Goal: Communication & Community: Answer question/provide support

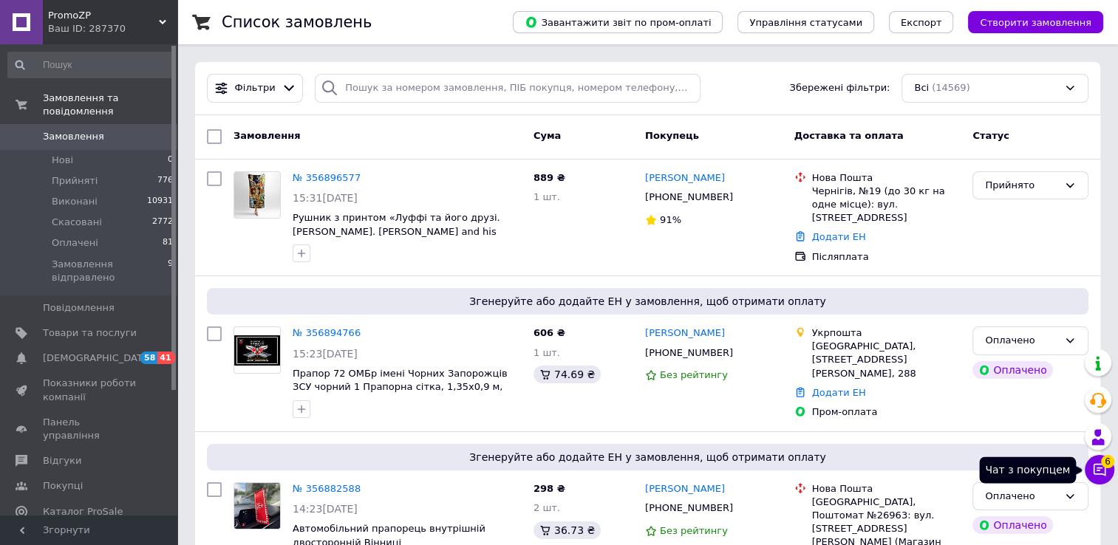
click at [1091, 473] on button "Чат з покупцем 6" at bounding box center [1100, 470] width 30 height 30
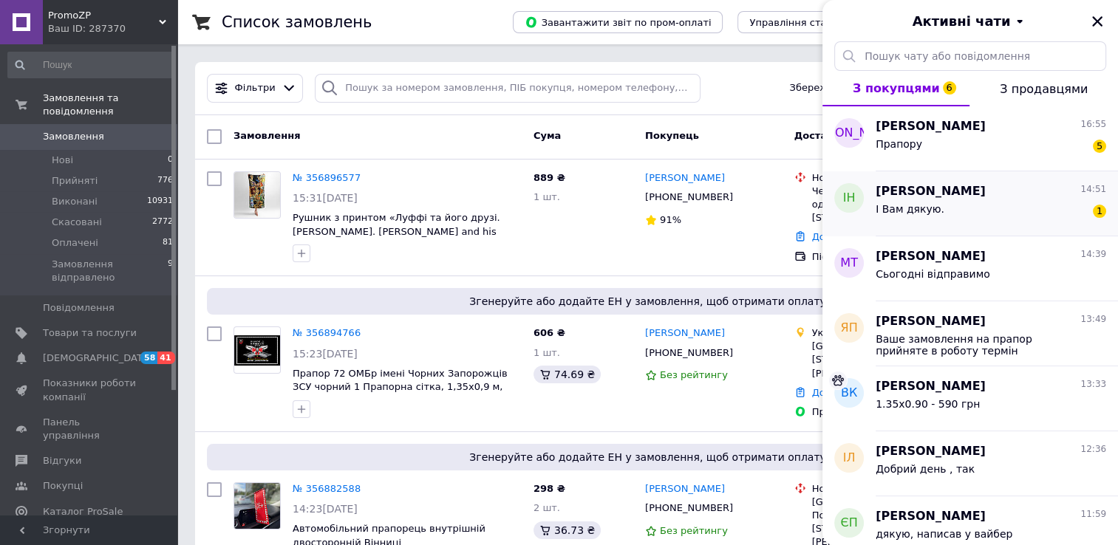
click at [932, 201] on div "І Вам дякую. 1" at bounding box center [991, 212] width 231 height 24
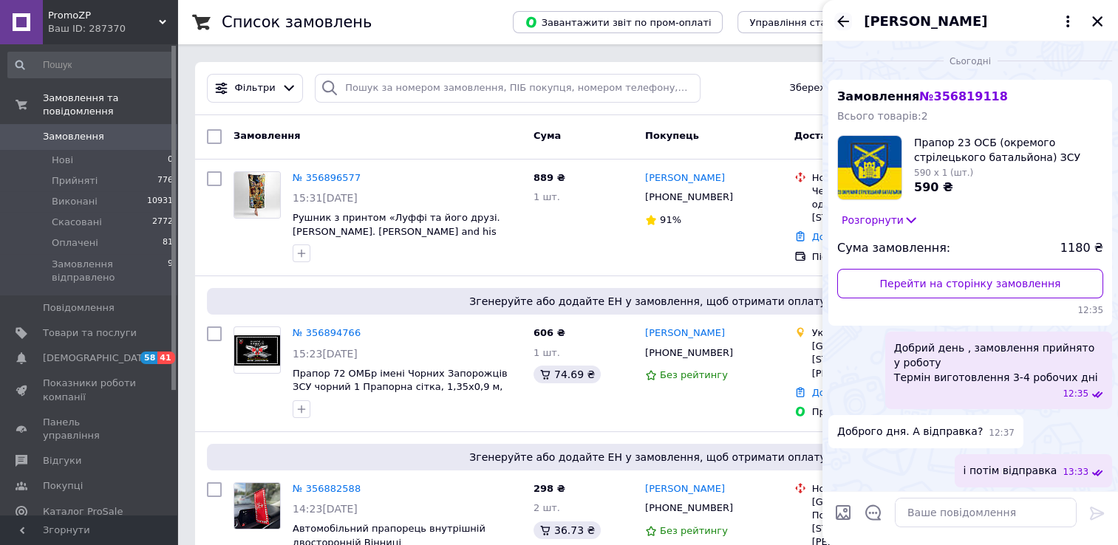
click at [843, 19] on icon "Назад" at bounding box center [843, 22] width 18 height 18
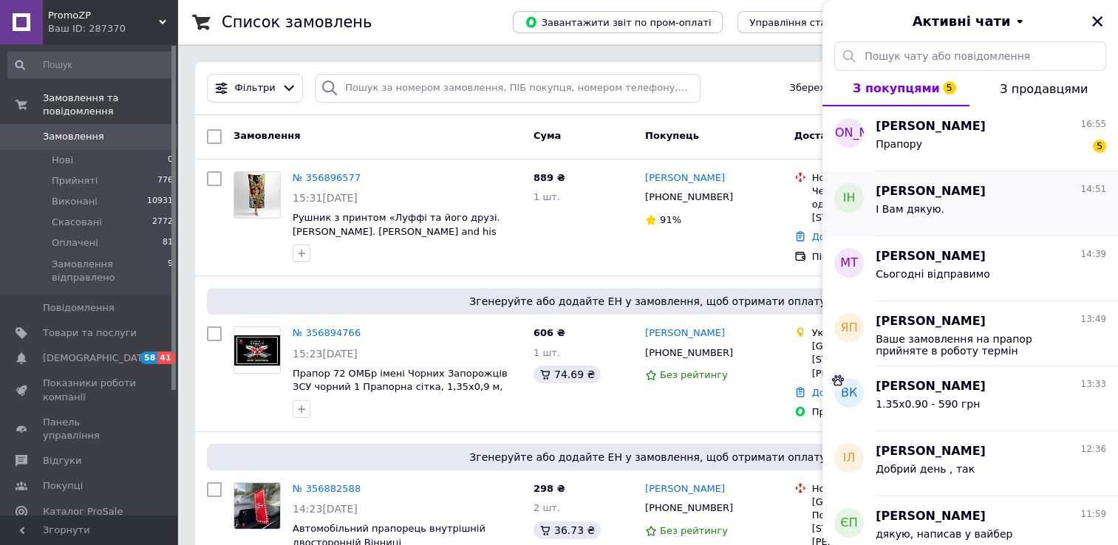
click at [949, 199] on span "[PERSON_NAME]" at bounding box center [931, 191] width 110 height 17
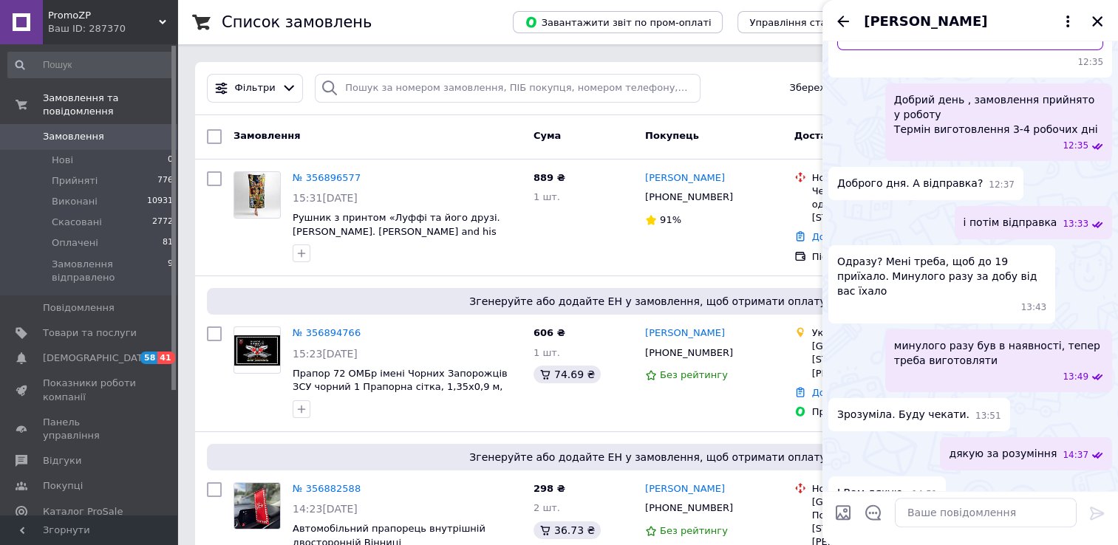
scroll to position [257, 0]
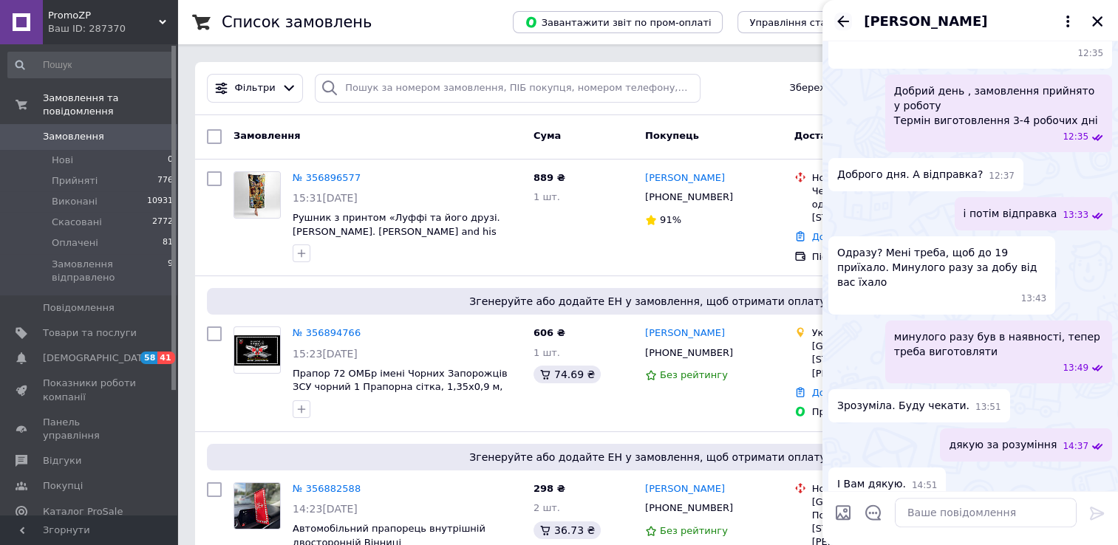
click at [843, 24] on icon "Назад" at bounding box center [843, 22] width 18 height 18
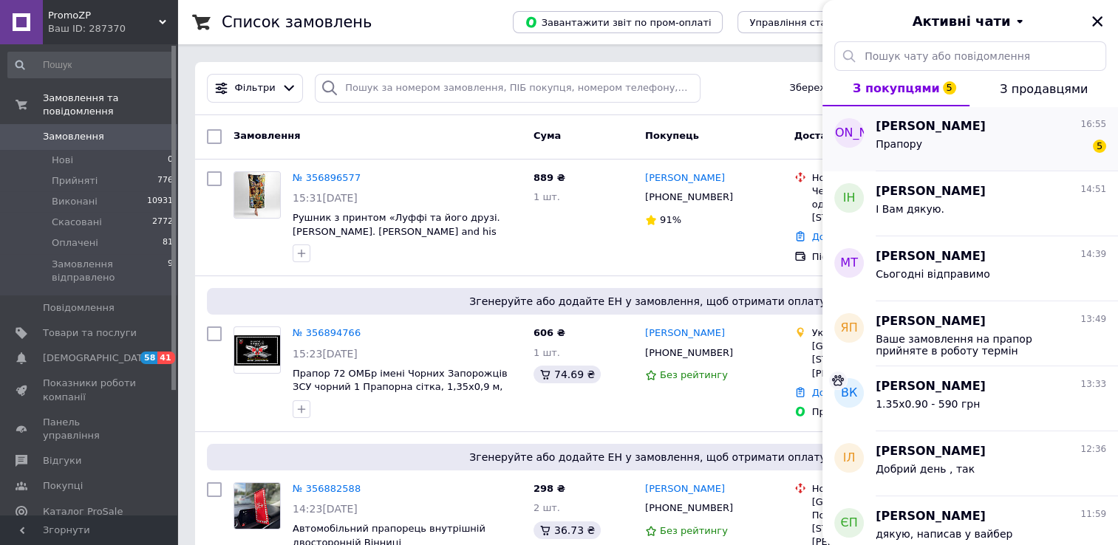
click at [935, 137] on div "Прапору 5" at bounding box center [991, 147] width 231 height 24
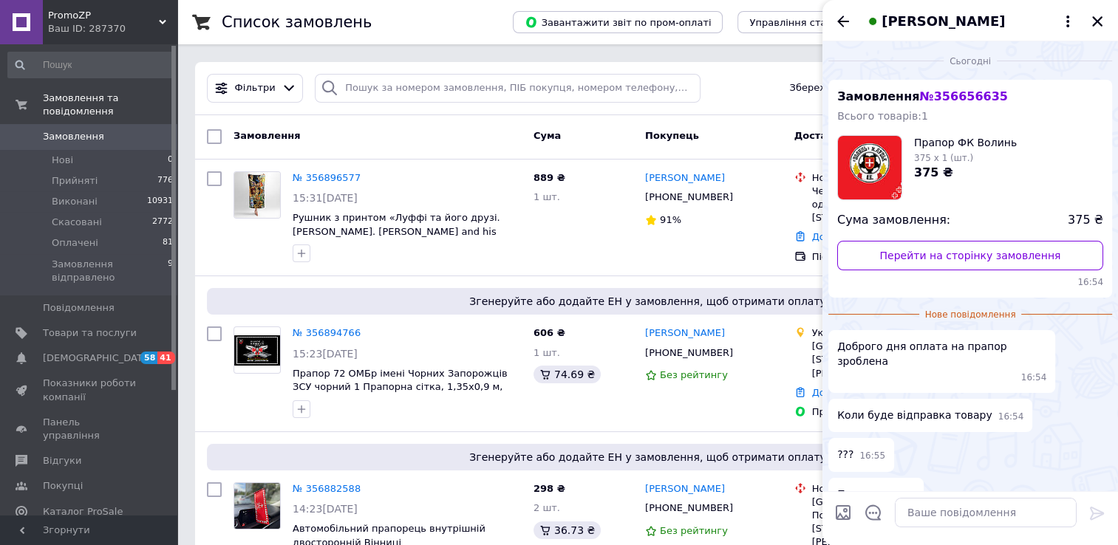
scroll to position [65, 0]
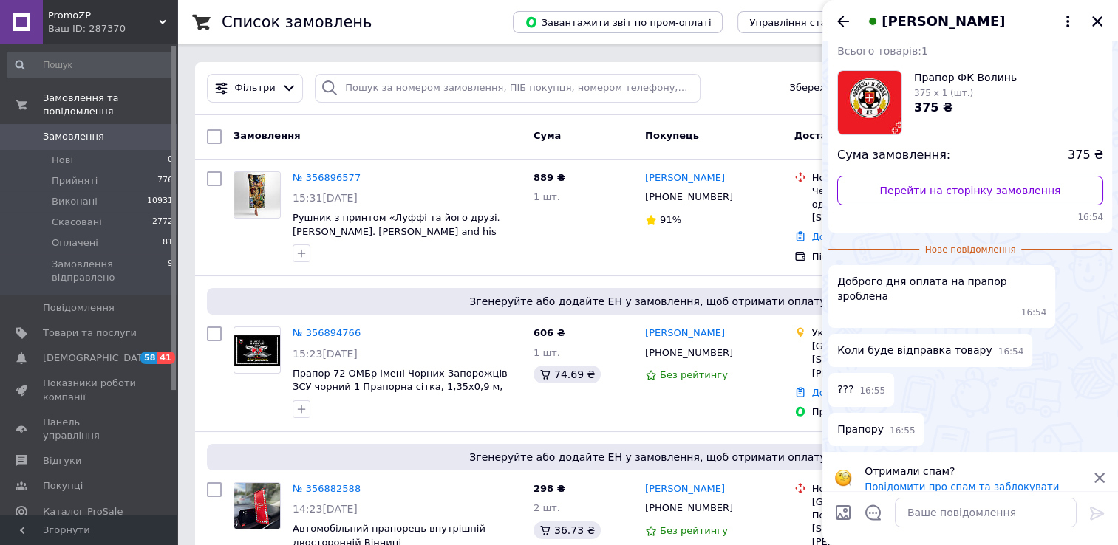
click at [982, 28] on span "[PERSON_NAME]" at bounding box center [943, 21] width 123 height 19
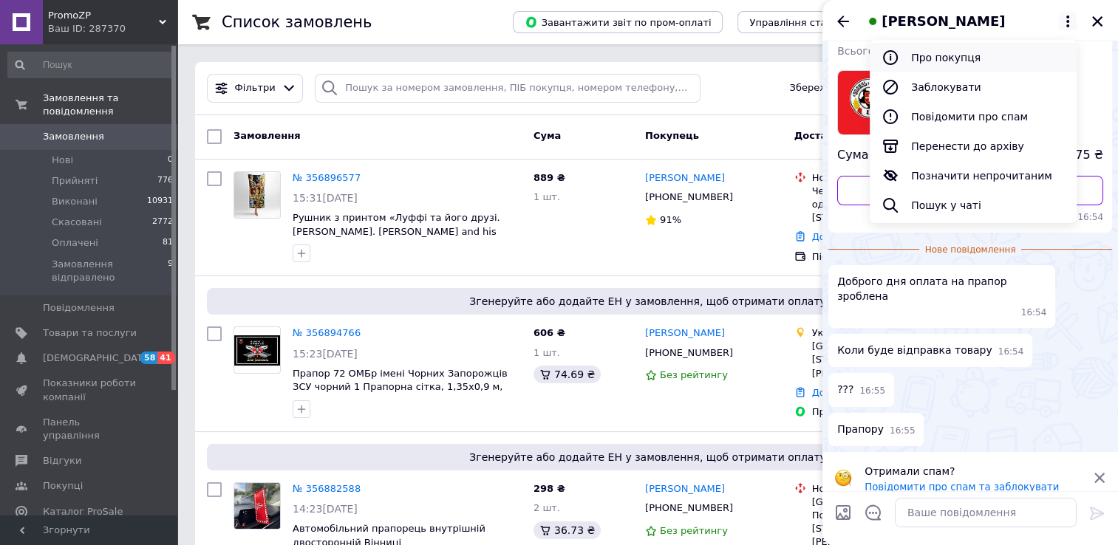
click at [937, 54] on button "Про покупця" at bounding box center [973, 58] width 207 height 30
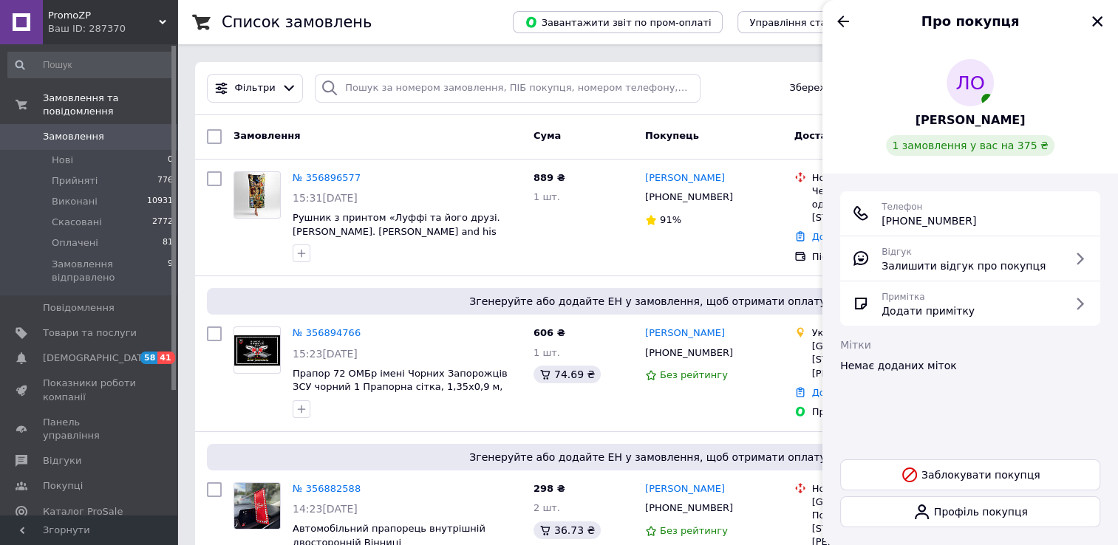
copy span "[PHONE_NUMBER]"
drag, startPoint x: 979, startPoint y: 227, endPoint x: 880, endPoint y: 222, distance: 99.1
click at [880, 222] on div "Телефон [PHONE_NUMBER]" at bounding box center [970, 214] width 237 height 30
click at [840, 23] on icon "Назад" at bounding box center [843, 21] width 12 height 11
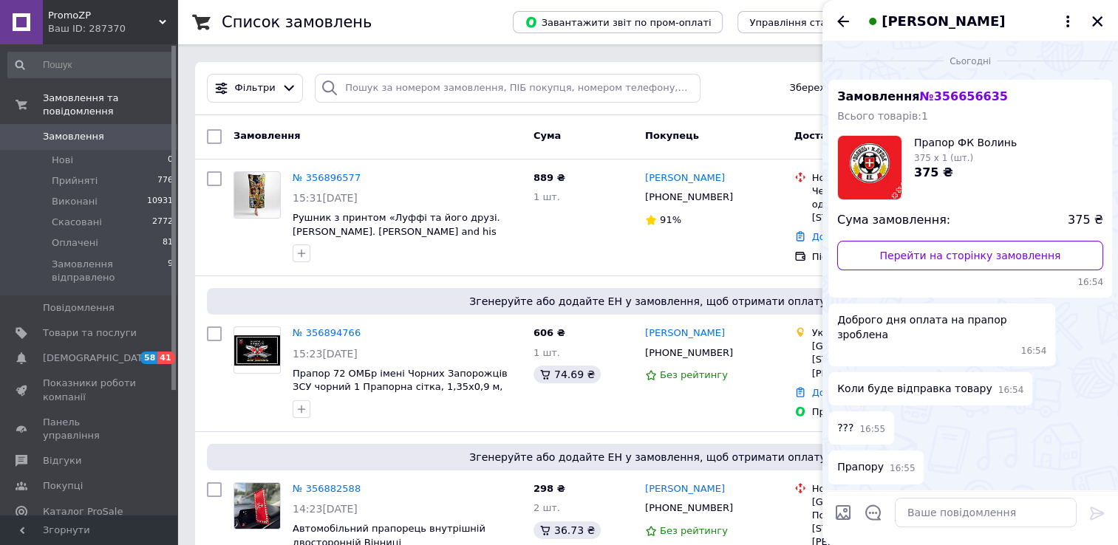
scroll to position [38, 0]
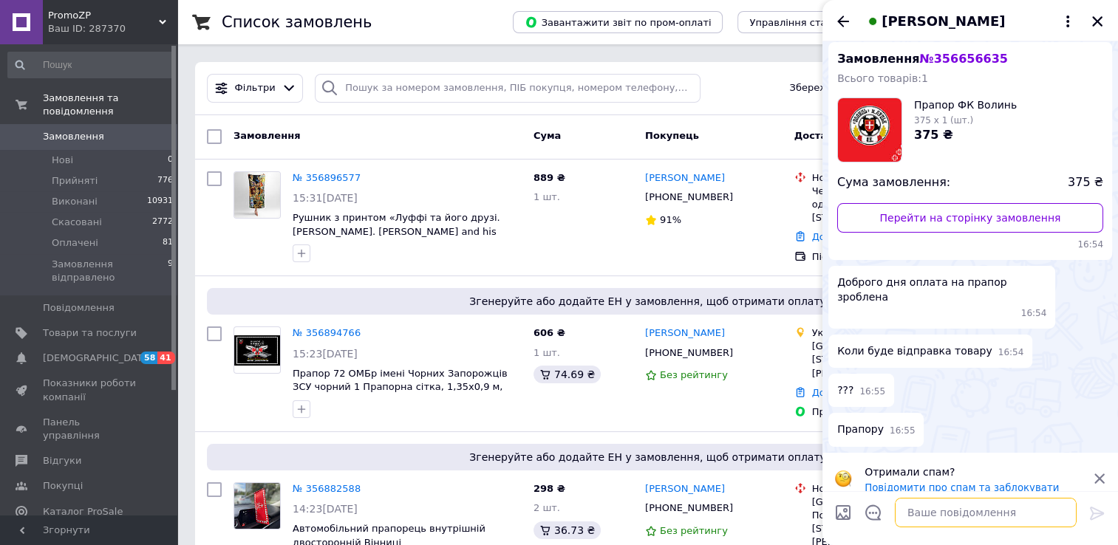
click at [992, 506] on textarea at bounding box center [986, 513] width 182 height 30
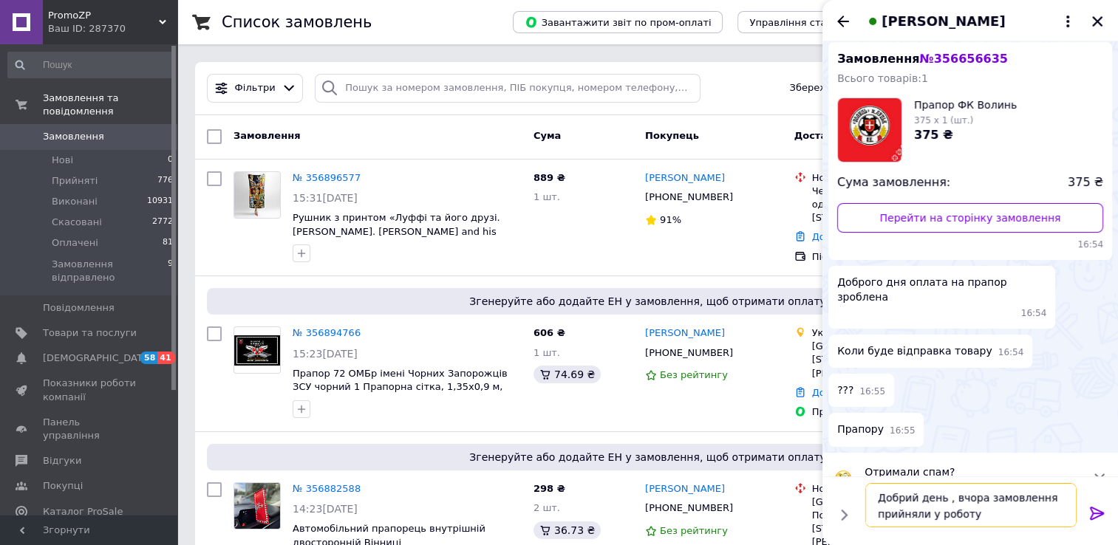
type textarea "Добрий день , вчора замовлення прийняли у роботу"
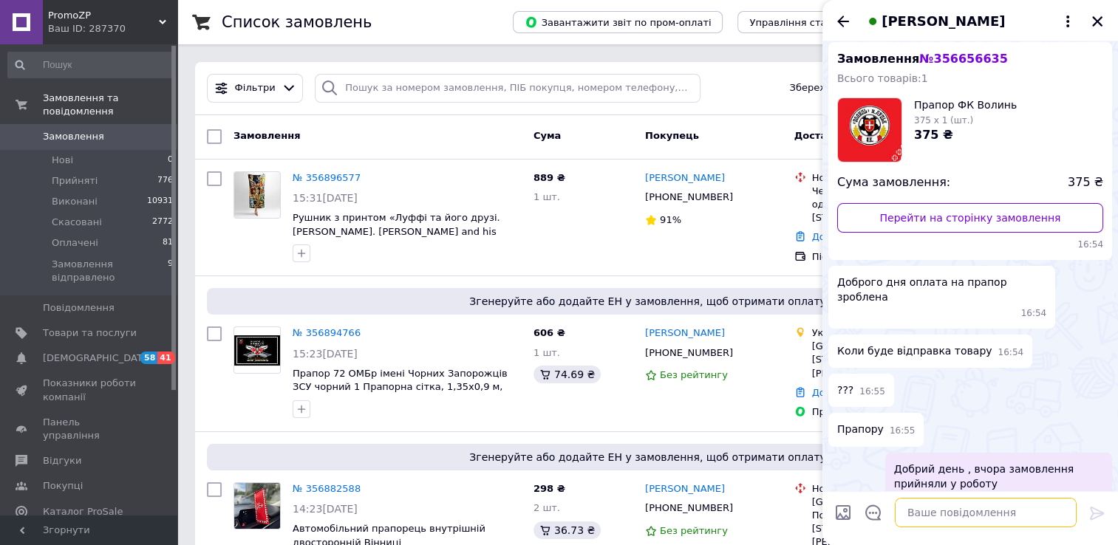
scroll to position [52, 0]
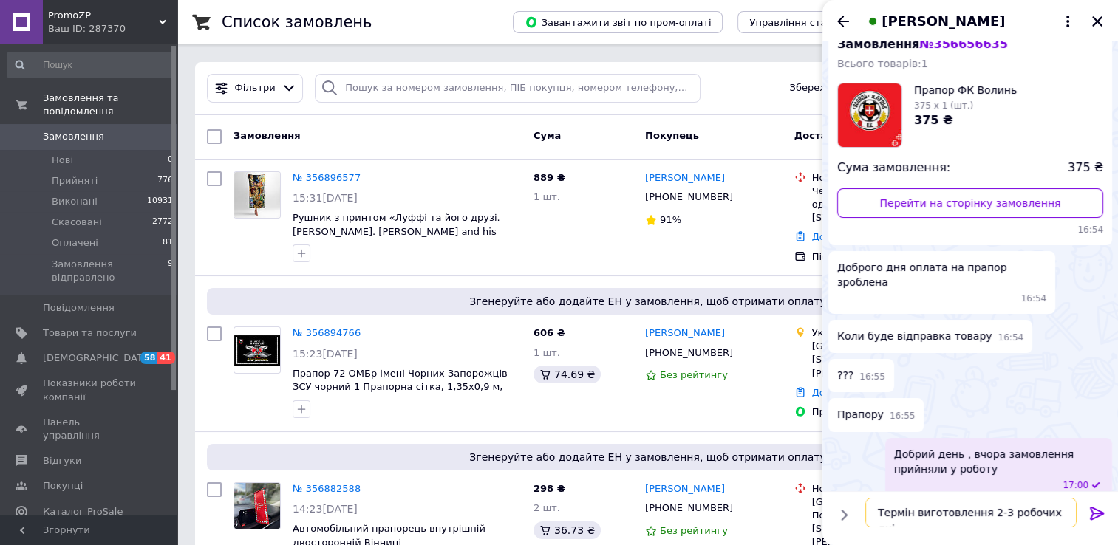
type textarea "Термін виготовлення 2-3 робочих дні"
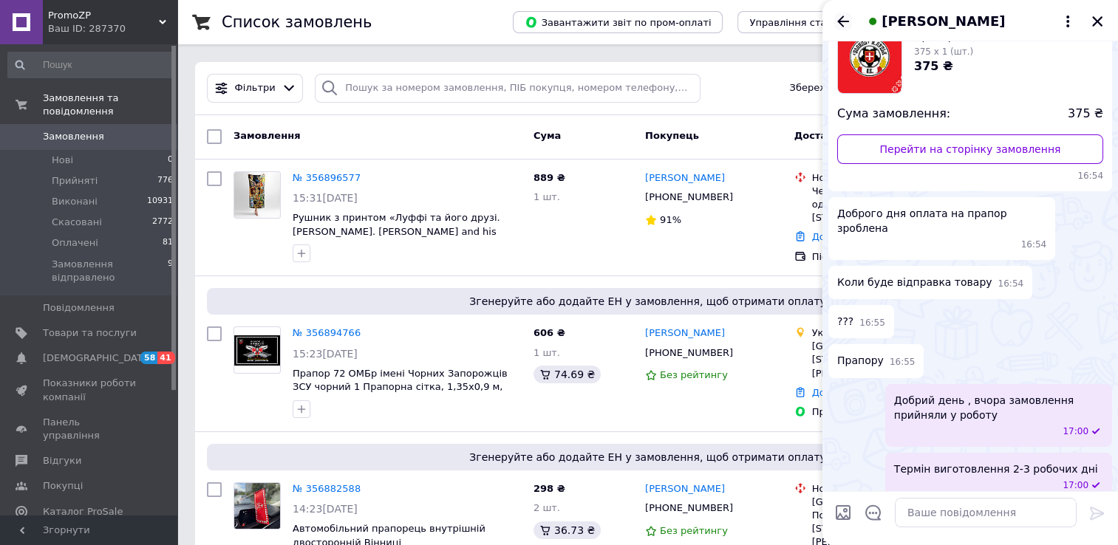
click at [839, 14] on icon "Назад" at bounding box center [843, 22] width 18 height 18
